Goal: Task Accomplishment & Management: Manage account settings

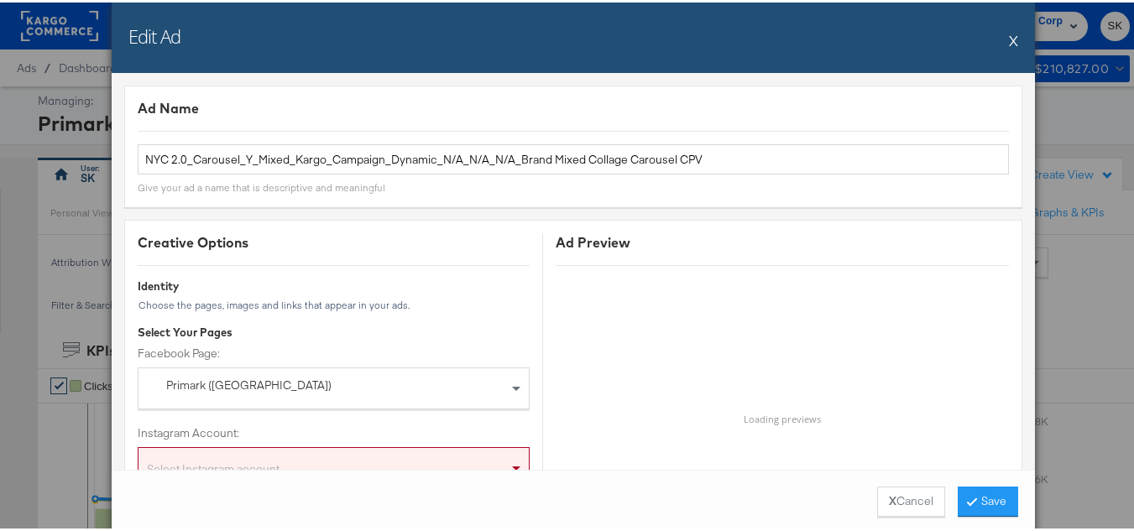
click at [1011, 44] on button "X" at bounding box center [1013, 38] width 9 height 34
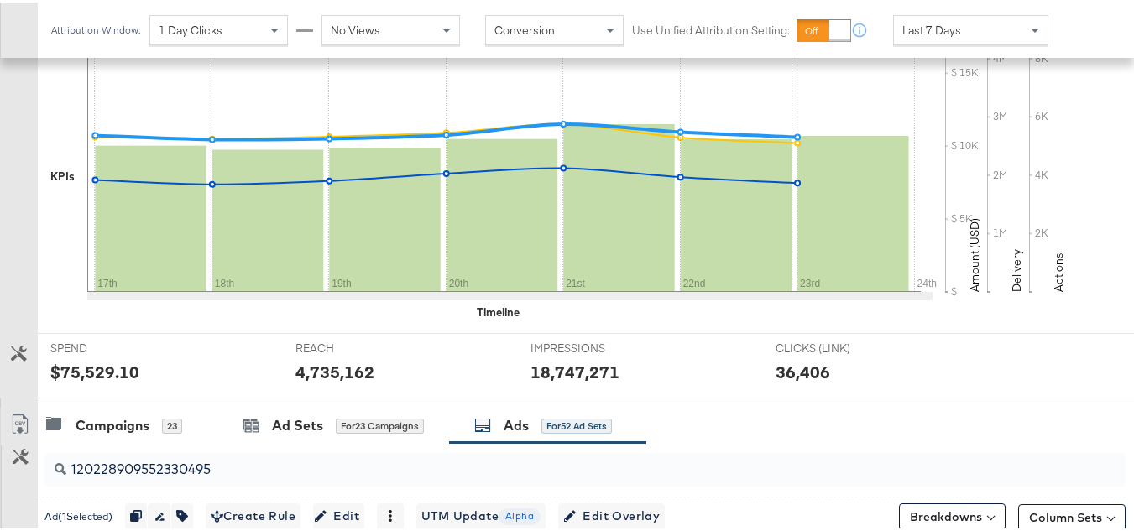
scroll to position [587, 0]
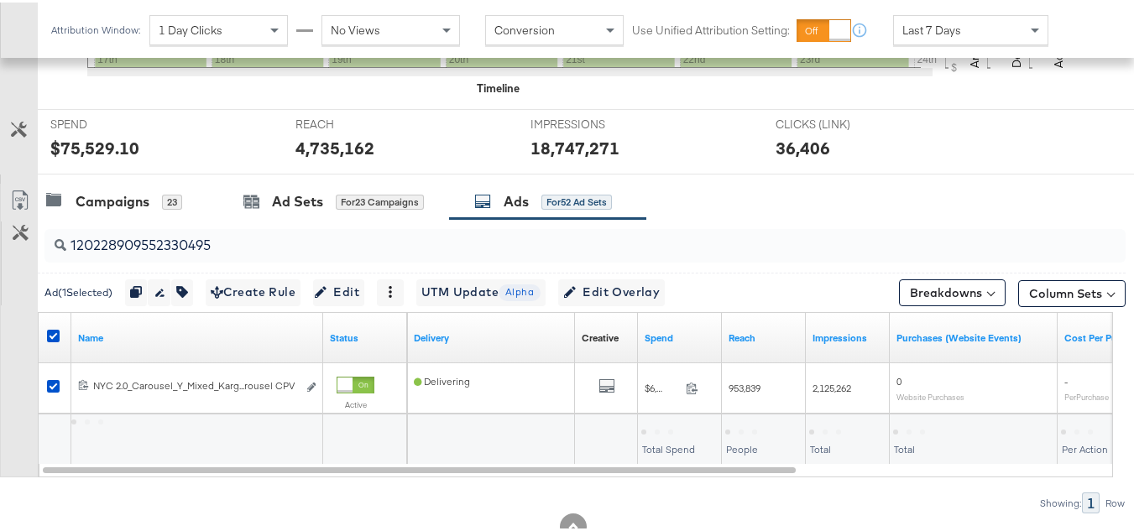
click at [60, 327] on div at bounding box center [56, 335] width 18 height 17
click at [52, 329] on icon at bounding box center [53, 333] width 13 height 13
click at [0, 0] on input "checkbox" at bounding box center [0, 0] width 0 height 0
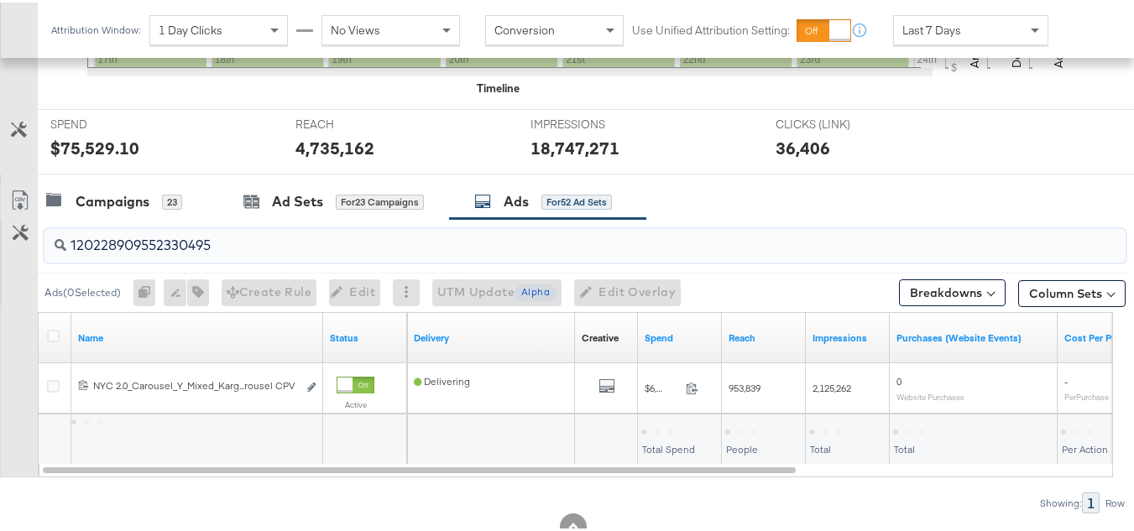
click at [231, 245] on input "120228909552330495" at bounding box center [547, 236] width 963 height 33
paste input "3009724490"
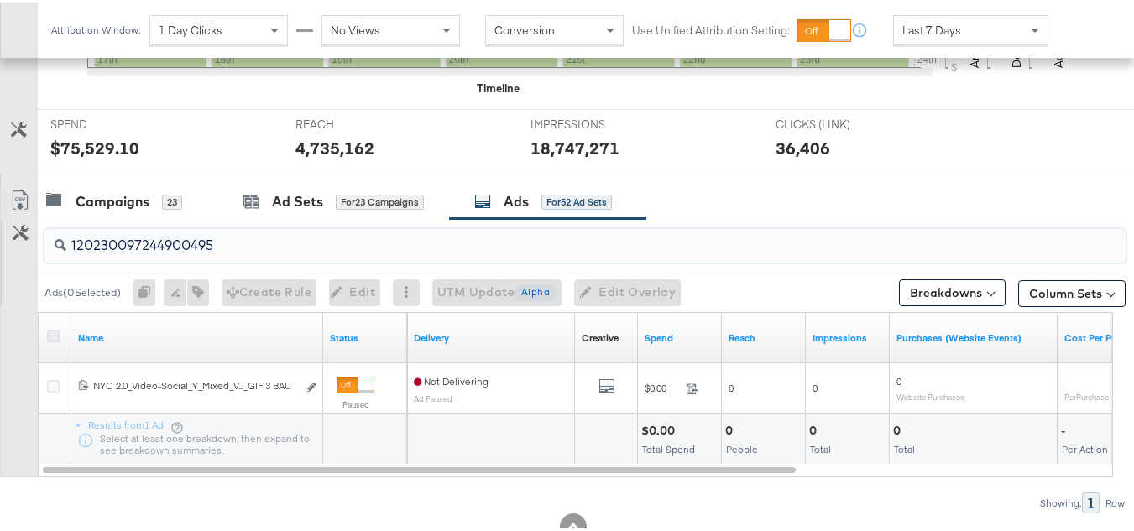
type input "120230097244900495"
click at [52, 332] on icon at bounding box center [53, 333] width 13 height 13
click at [0, 0] on input "checkbox" at bounding box center [0, 0] width 0 height 0
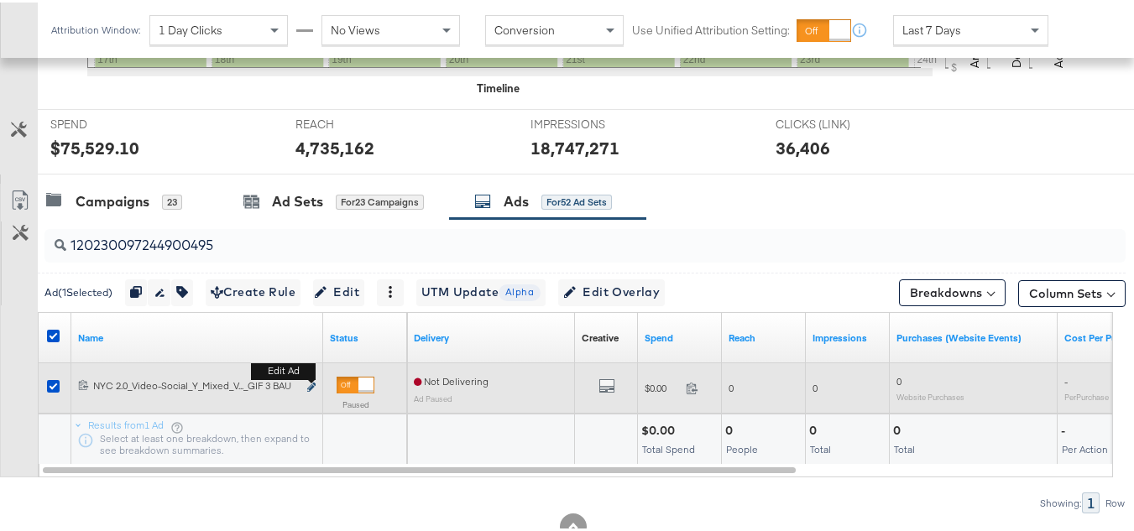
click at [311, 387] on icon "link" at bounding box center [311, 384] width 8 height 9
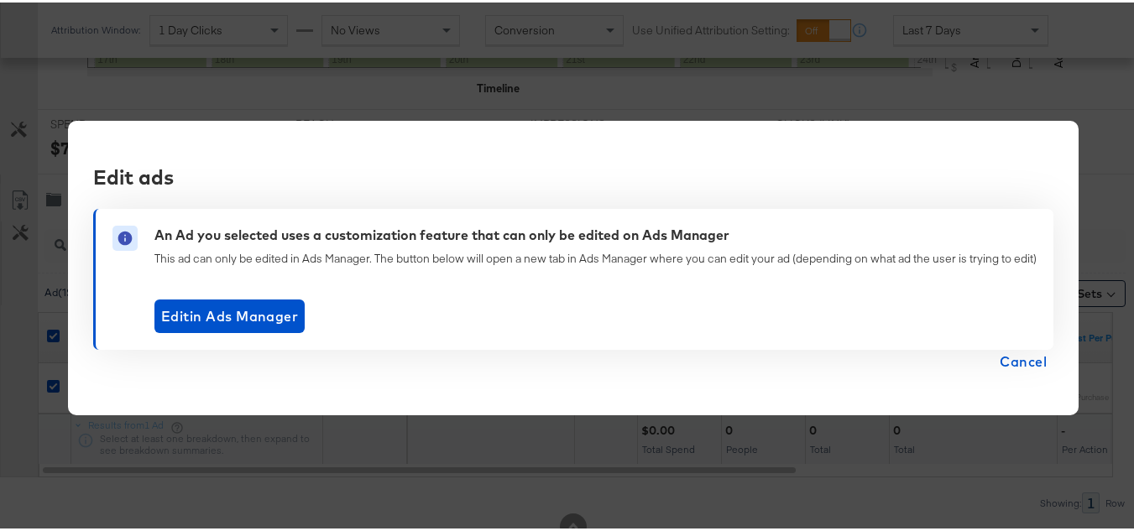
click at [1009, 358] on span "Cancel" at bounding box center [1023, 358] width 47 height 23
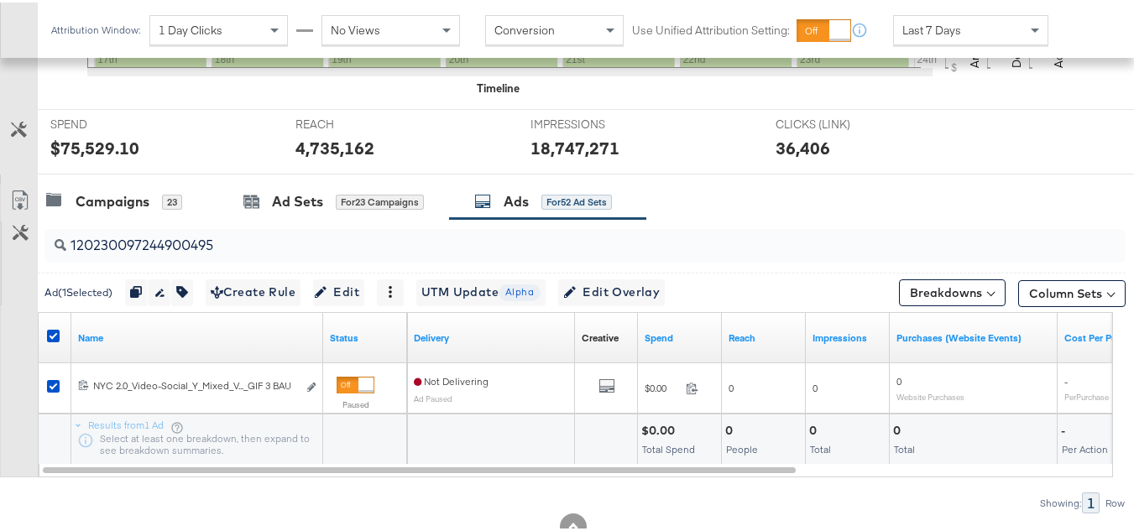
scroll to position [641, 0]
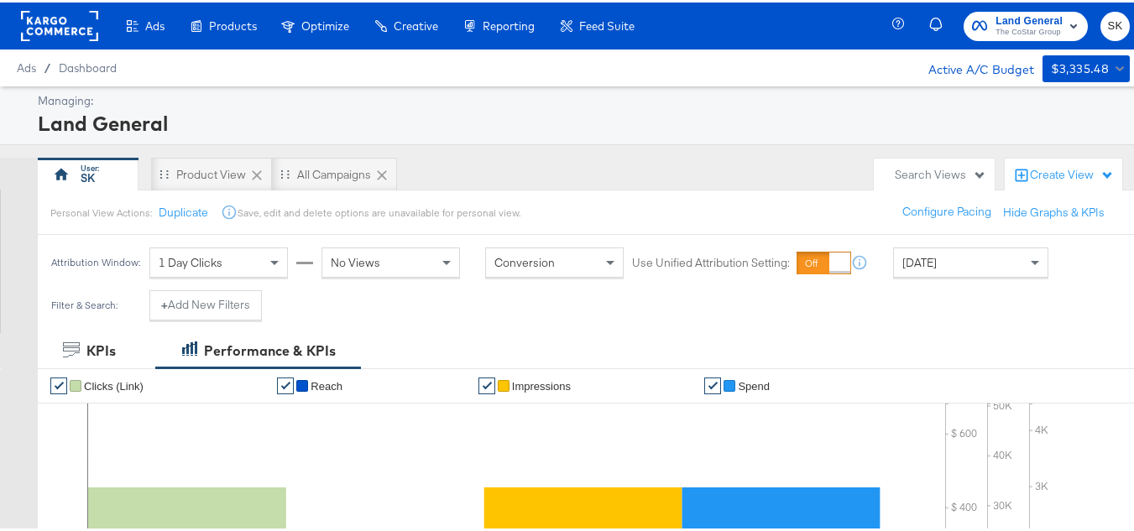
click at [60, 23] on rect at bounding box center [59, 23] width 77 height 30
click at [1107, 29] on span "SK" at bounding box center [1115, 23] width 16 height 19
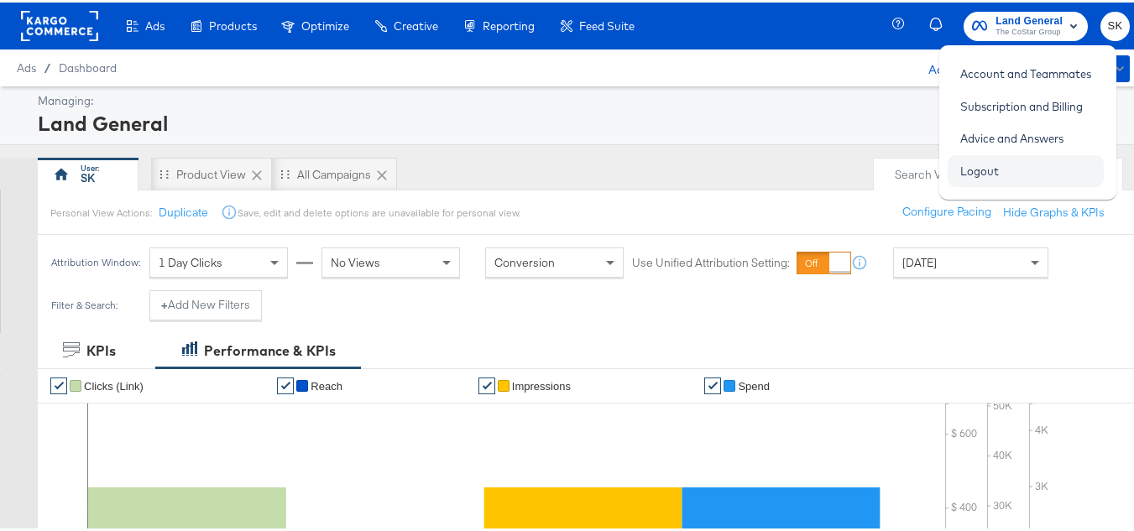
click at [982, 172] on link "Logout" at bounding box center [979, 169] width 64 height 30
click at [984, 172] on link "Logout" at bounding box center [979, 169] width 64 height 30
click at [998, 170] on link "Logout" at bounding box center [979, 169] width 64 height 30
click at [971, 160] on link "Logout" at bounding box center [979, 169] width 64 height 30
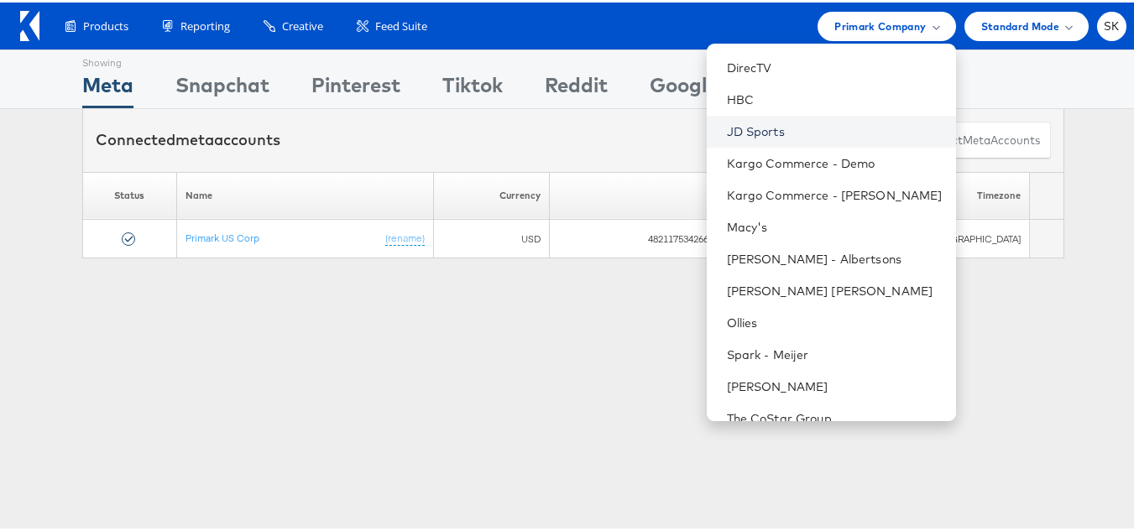
scroll to position [272, 0]
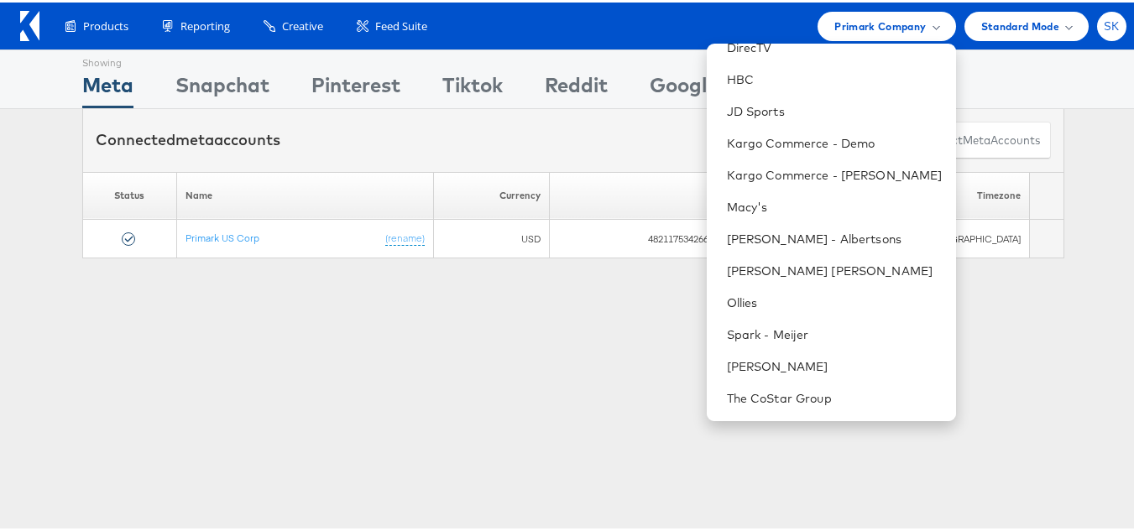
click at [1104, 27] on span "SK" at bounding box center [1112, 23] width 16 height 11
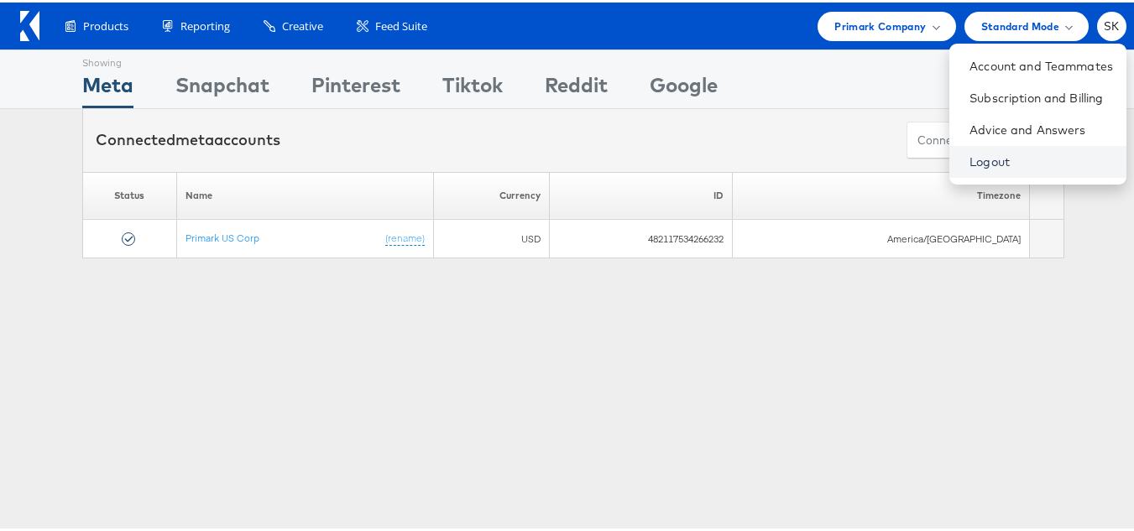
click at [969, 164] on link "Logout" at bounding box center [1041, 159] width 144 height 17
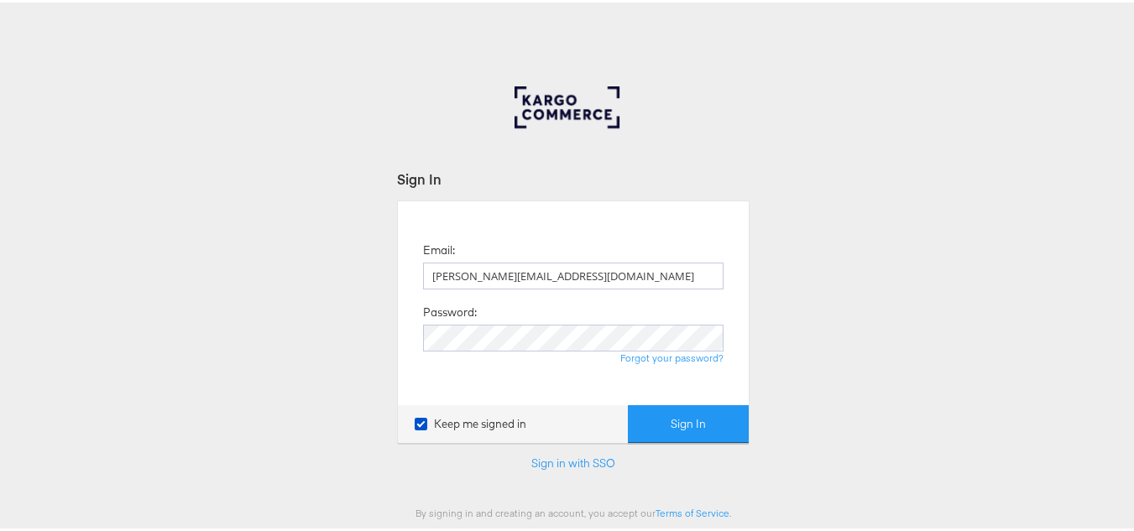
click at [676, 439] on button "Sign In" at bounding box center [688, 422] width 121 height 38
